Goal: Information Seeking & Learning: Learn about a topic

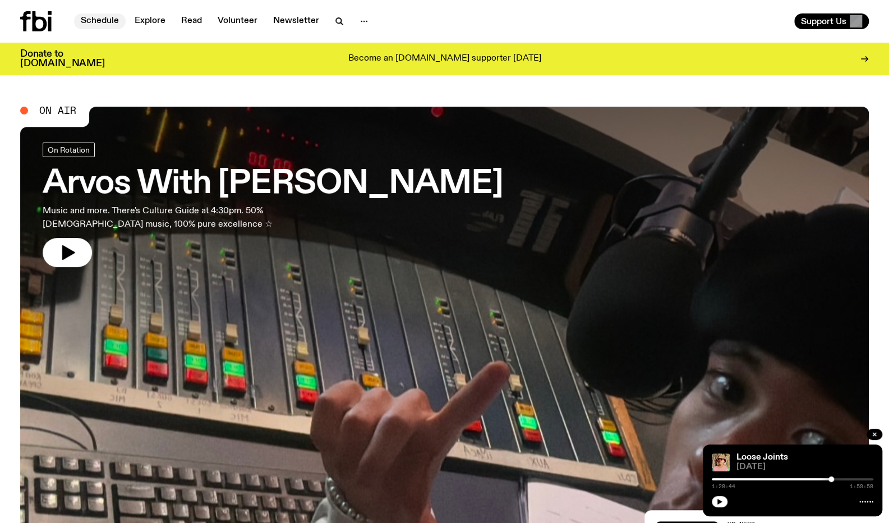
click at [103, 24] on link "Schedule" at bounding box center [100, 21] width 52 height 16
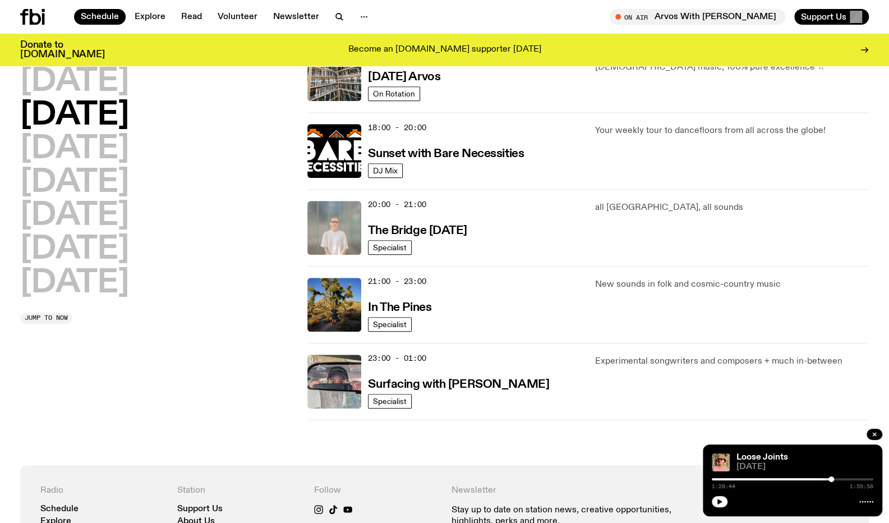
scroll to position [496, 0]
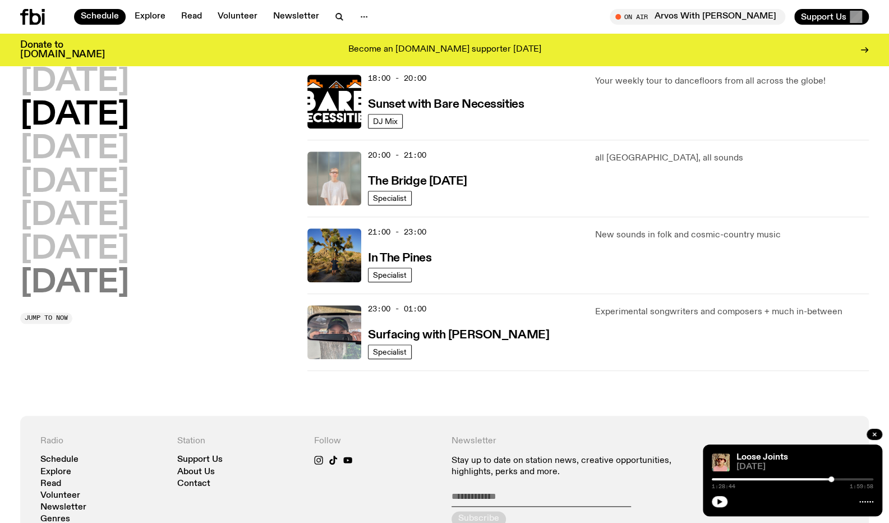
click at [99, 275] on h2 "[DATE]" at bounding box center [74, 283] width 109 height 31
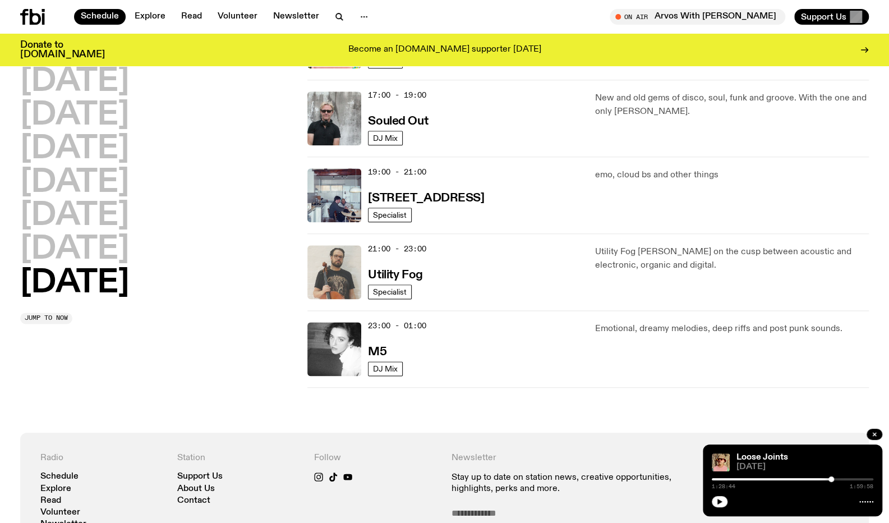
scroll to position [541, 0]
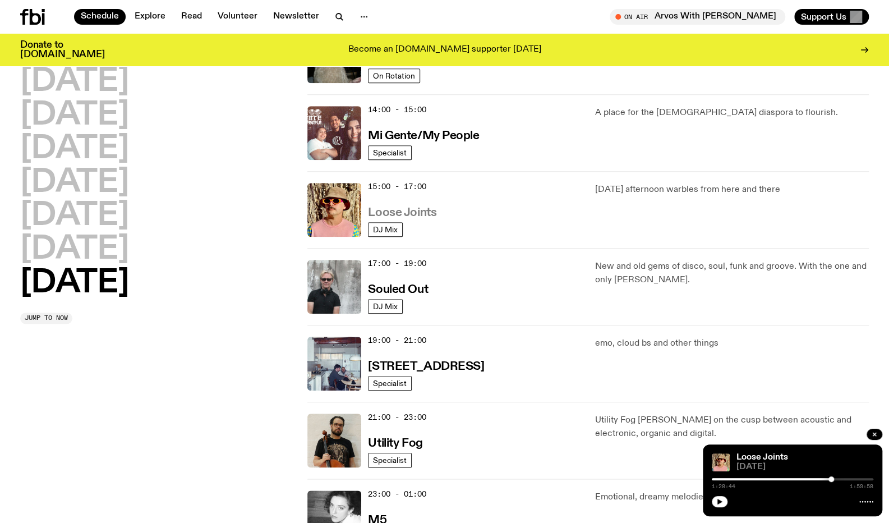
click at [395, 215] on h3 "Loose Joints" at bounding box center [402, 213] width 68 height 12
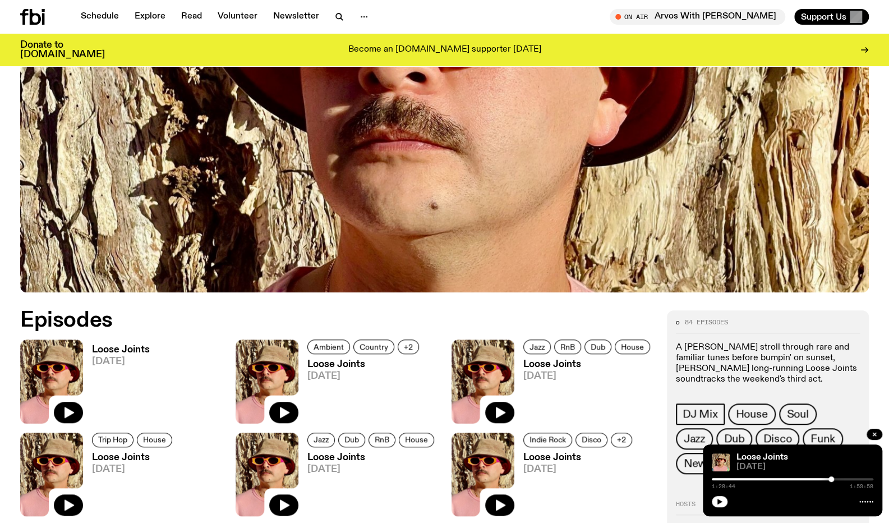
scroll to position [441, 0]
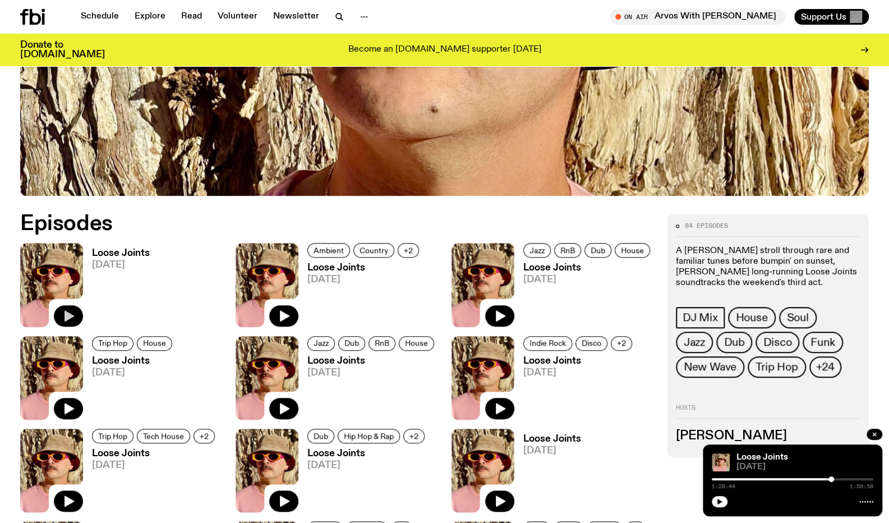
click at [68, 317] on icon "button" at bounding box center [70, 315] width 10 height 11
